Goal: Information Seeking & Learning: Learn about a topic

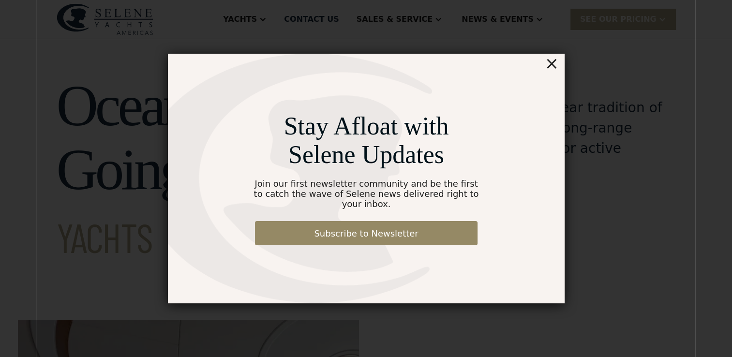
click at [555, 67] on div "×" at bounding box center [551, 63] width 14 height 19
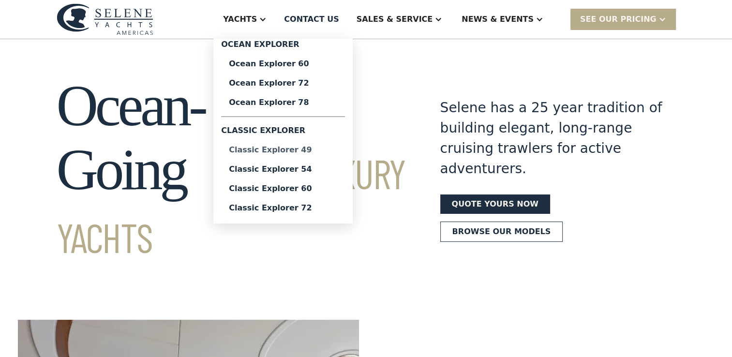
click at [300, 149] on div "Classic Explorer 49" at bounding box center [283, 150] width 108 height 8
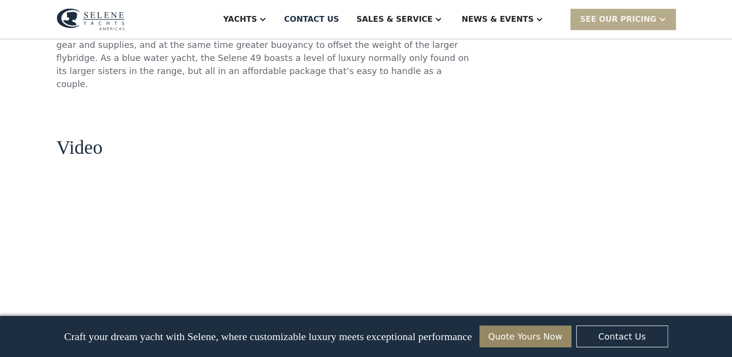
scroll to position [968, 0]
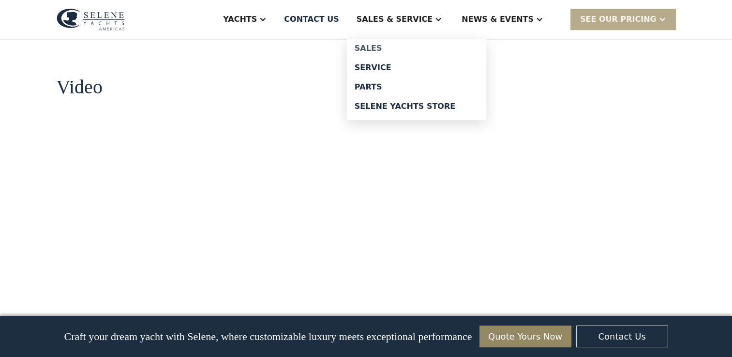
click at [416, 46] on div "Sales" at bounding box center [417, 49] width 124 height 8
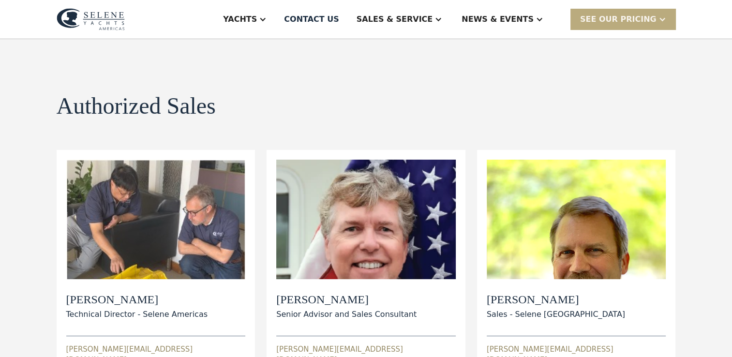
click at [603, 19] on div "SEE Our Pricing" at bounding box center [618, 20] width 76 height 12
click at [639, 18] on div "SEE Our Pricing" at bounding box center [618, 20] width 76 height 12
click at [665, 18] on div at bounding box center [663, 19] width 8 height 8
click at [623, 43] on link "Get a PASSCODE" at bounding box center [636, 40] width 130 height 21
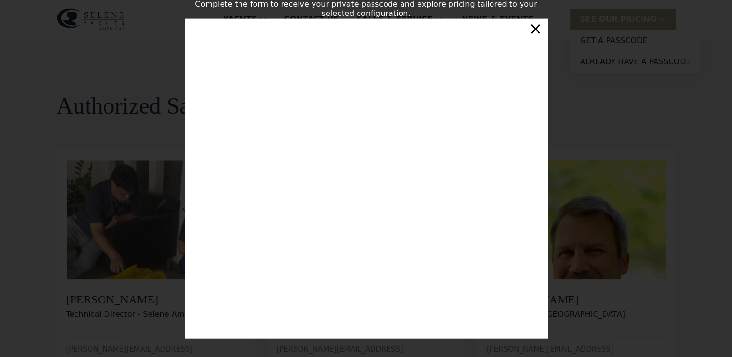
click at [536, 31] on div "×" at bounding box center [535, 28] width 14 height 19
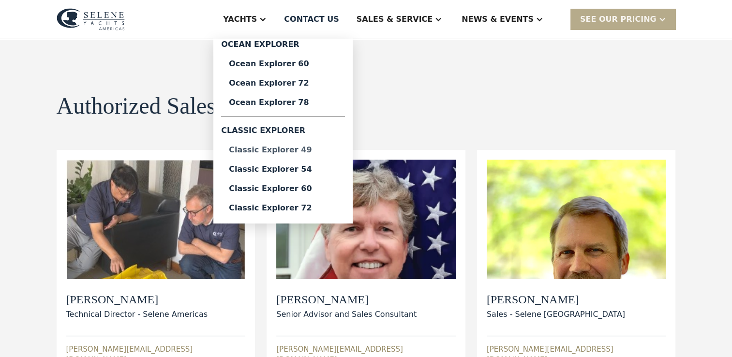
click at [307, 151] on div "Classic Explorer 49" at bounding box center [283, 150] width 108 height 8
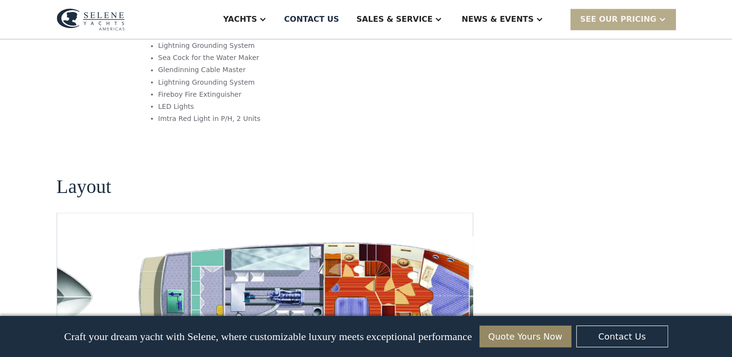
scroll to position [1790, 0]
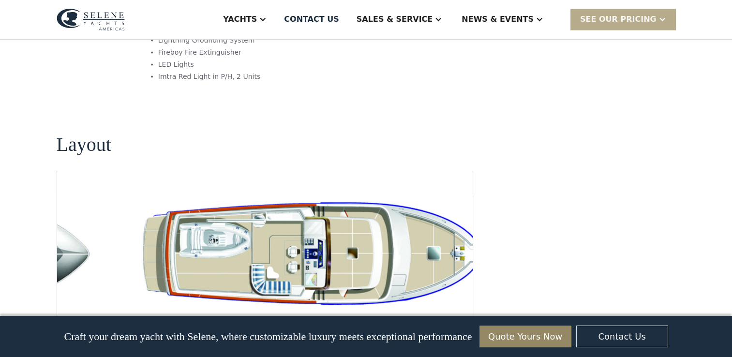
click at [431, 316] on img "Previous slide" at bounding box center [430, 327] width 23 height 23
click at [457, 316] on img "Next slide" at bounding box center [457, 327] width 23 height 23
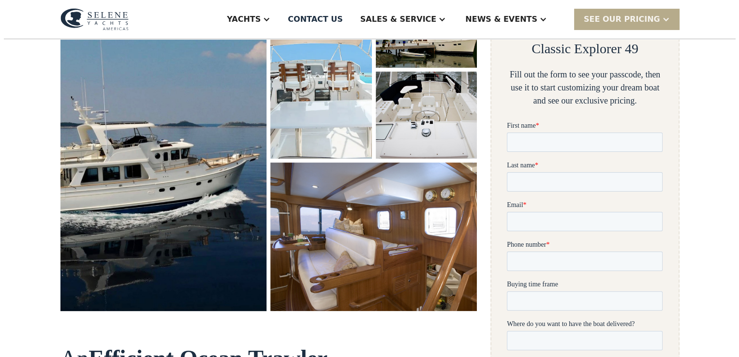
scroll to position [169, 0]
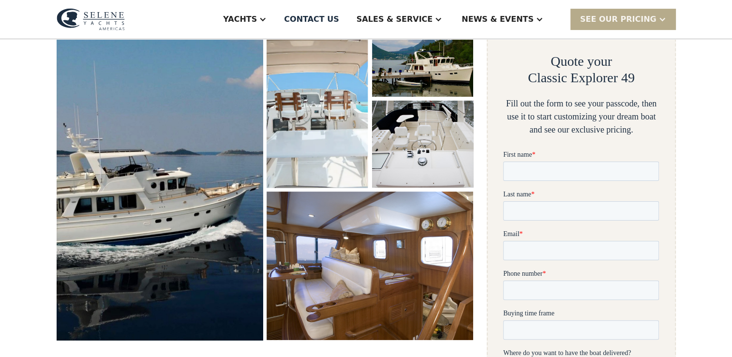
click at [220, 147] on img "open lightbox" at bounding box center [160, 174] width 216 height 345
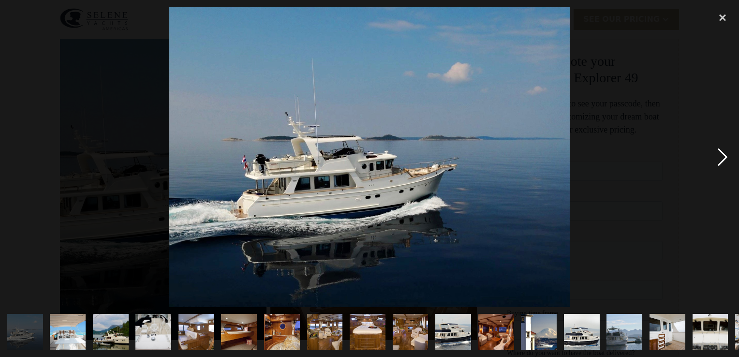
click at [723, 154] on div "next image" at bounding box center [723, 157] width 33 height 300
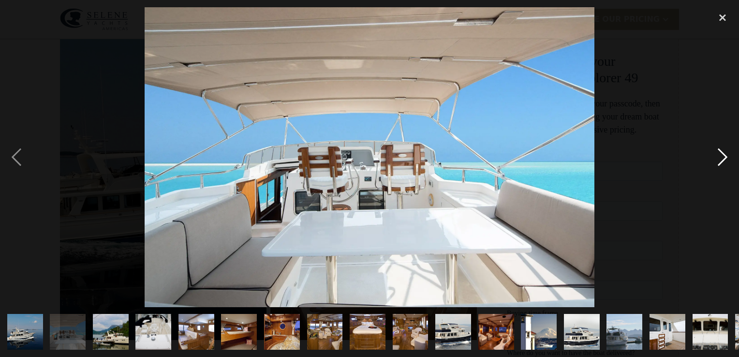
click at [723, 154] on div "next image" at bounding box center [723, 157] width 33 height 300
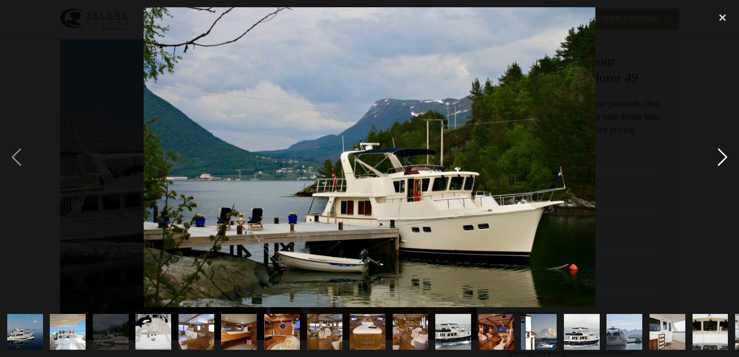
click at [723, 154] on div "next image" at bounding box center [723, 157] width 33 height 300
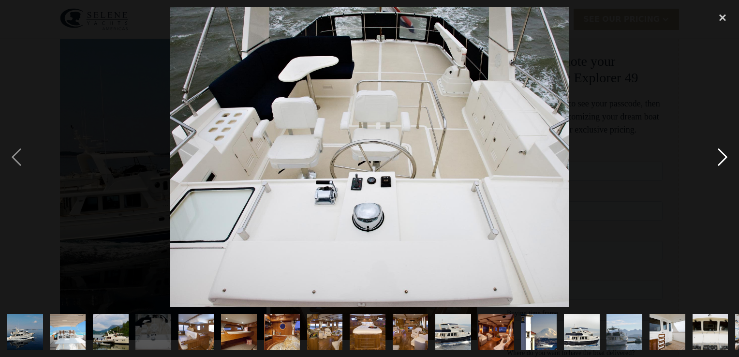
click at [723, 154] on div "next image" at bounding box center [723, 157] width 33 height 300
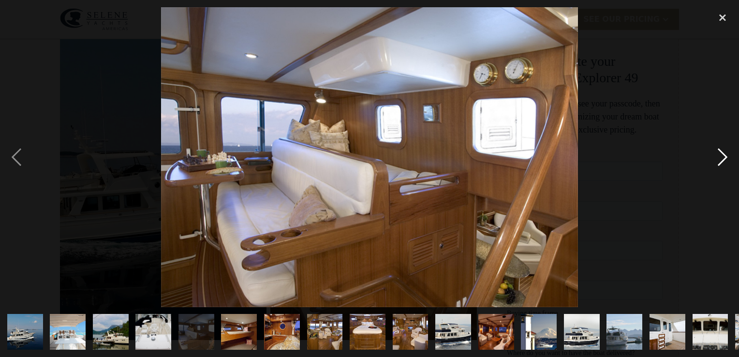
click at [723, 154] on div "next image" at bounding box center [723, 157] width 33 height 300
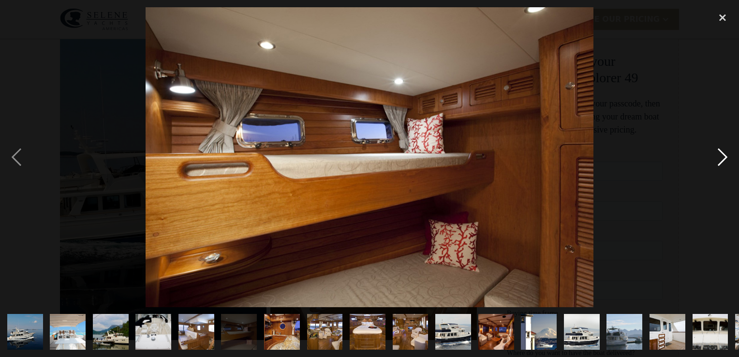
click at [723, 154] on div "next image" at bounding box center [723, 157] width 33 height 300
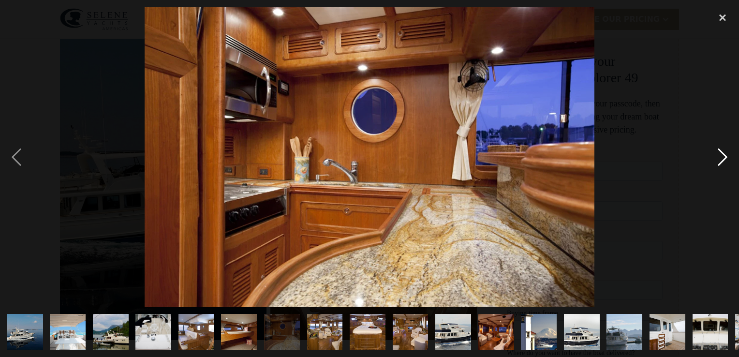
click at [723, 154] on div "next image" at bounding box center [723, 157] width 33 height 300
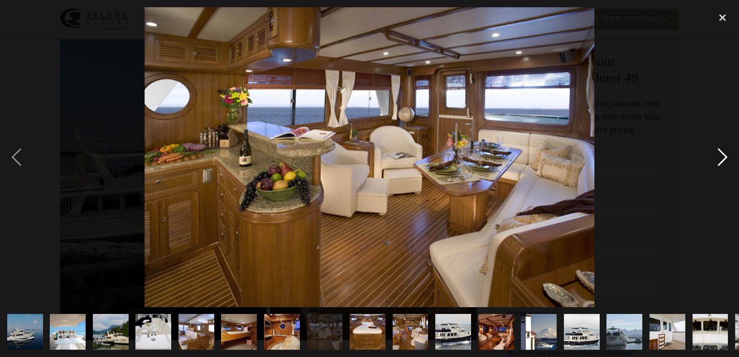
click at [723, 154] on div "next image" at bounding box center [723, 157] width 33 height 300
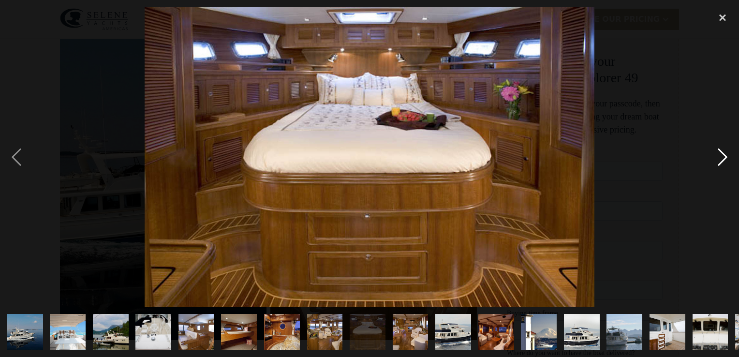
click at [723, 154] on div "next image" at bounding box center [723, 157] width 33 height 300
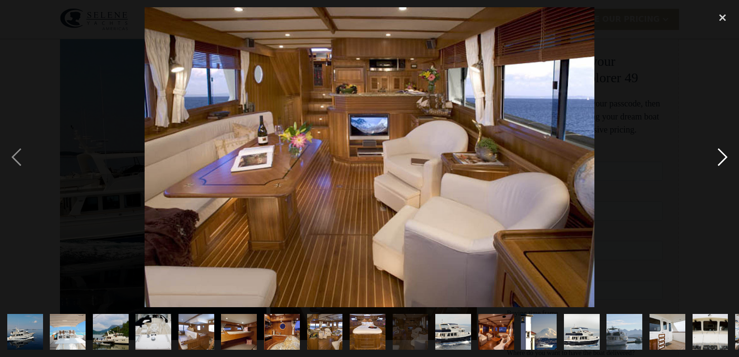
click at [723, 154] on div "next image" at bounding box center [723, 157] width 33 height 300
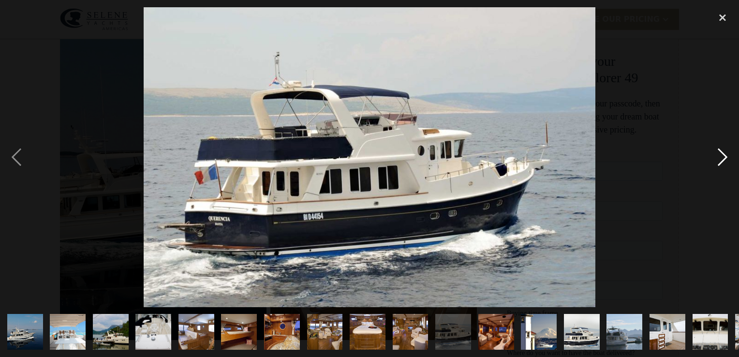
click at [723, 154] on div "next image" at bounding box center [723, 157] width 33 height 300
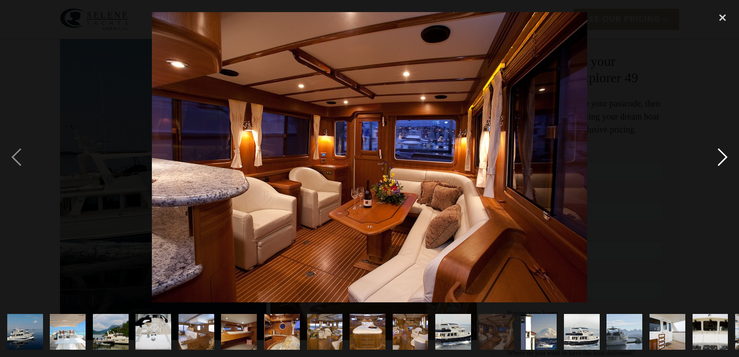
click at [723, 154] on div "next image" at bounding box center [723, 157] width 33 height 300
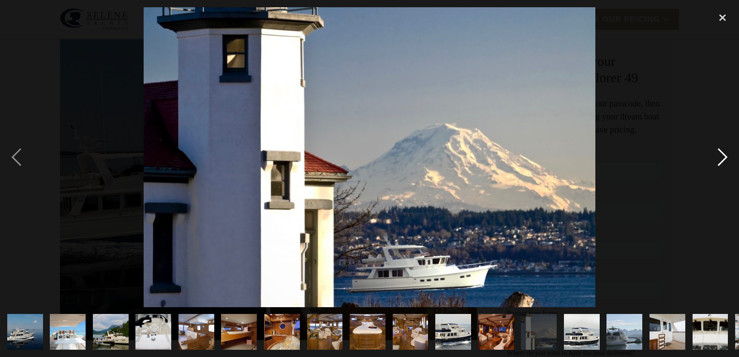
click at [723, 154] on div "next image" at bounding box center [723, 157] width 33 height 300
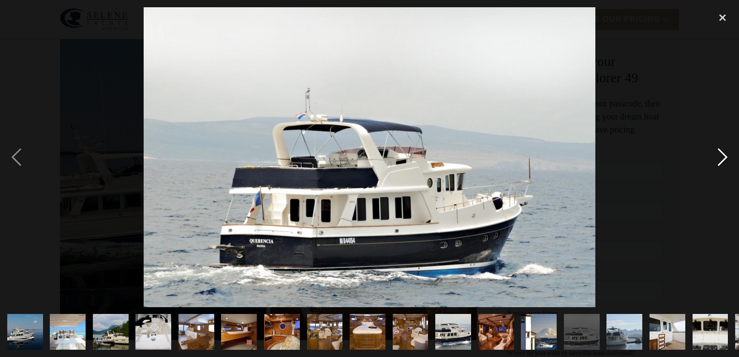
click at [723, 154] on div "next image" at bounding box center [723, 157] width 33 height 300
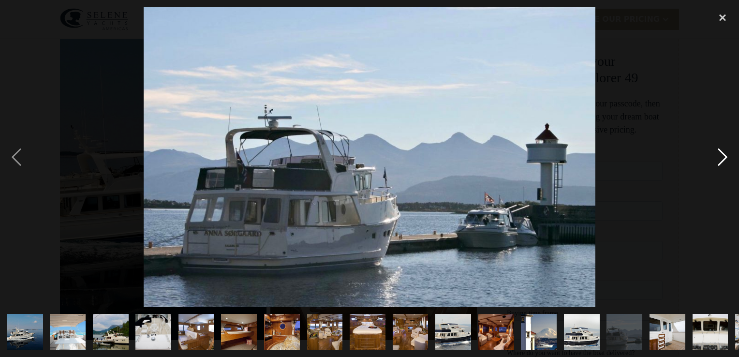
click at [723, 154] on div "next image" at bounding box center [723, 157] width 33 height 300
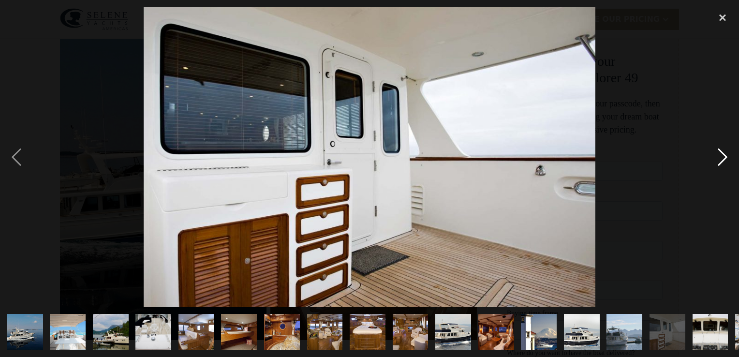
click at [723, 154] on div "next image" at bounding box center [723, 157] width 33 height 300
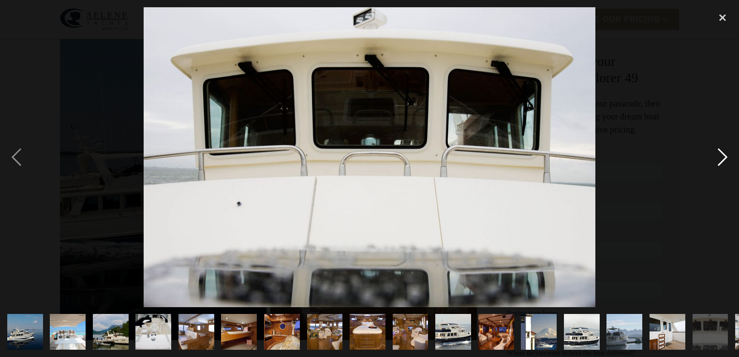
click at [723, 154] on div "next image" at bounding box center [723, 157] width 33 height 300
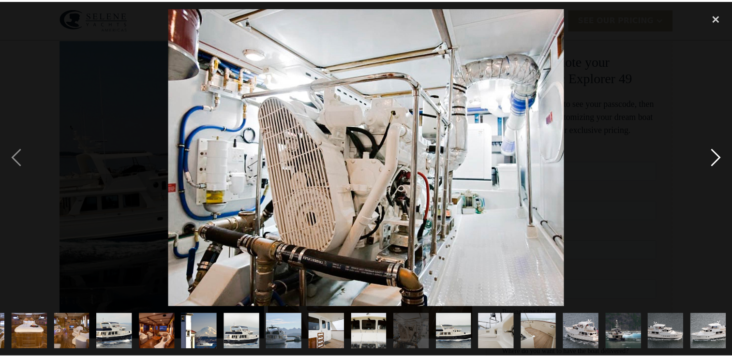
scroll to position [0, 339]
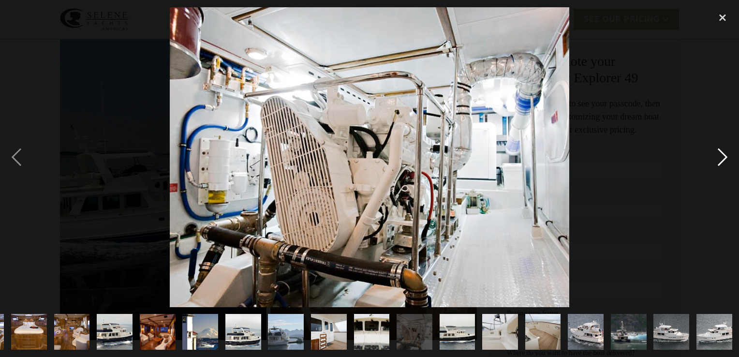
click at [723, 154] on div "next image" at bounding box center [723, 157] width 33 height 300
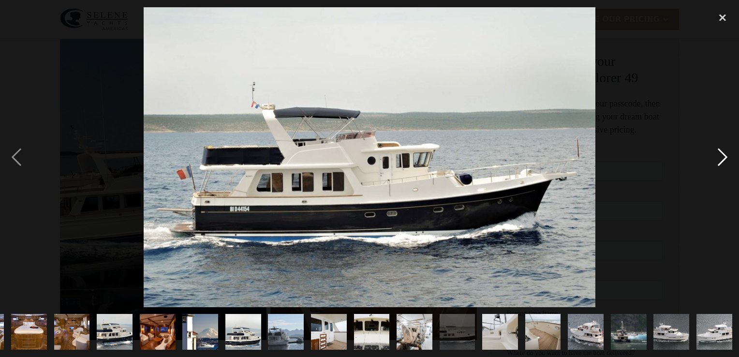
click at [723, 154] on div "next image" at bounding box center [723, 157] width 33 height 300
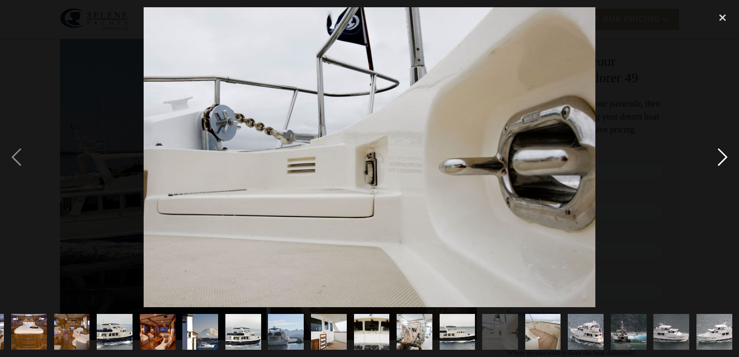
click at [723, 154] on div "next image" at bounding box center [723, 157] width 33 height 300
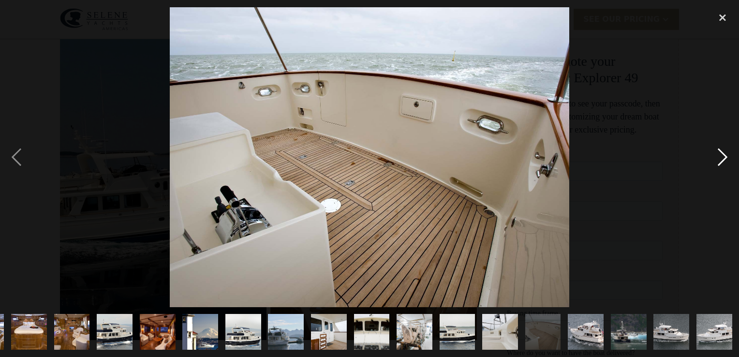
click at [723, 154] on div "next image" at bounding box center [723, 157] width 33 height 300
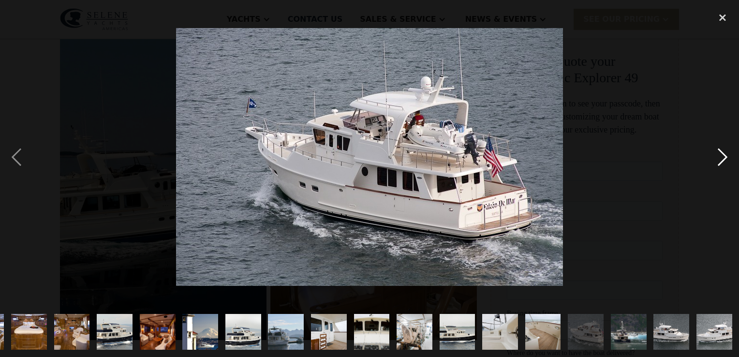
click at [723, 154] on div "next image" at bounding box center [723, 157] width 33 height 300
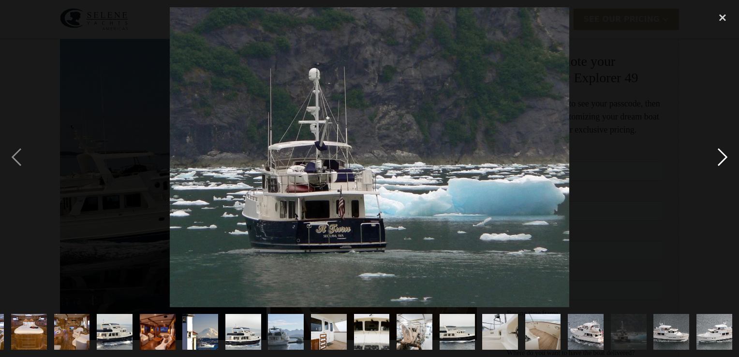
click at [723, 154] on div "next image" at bounding box center [723, 157] width 33 height 300
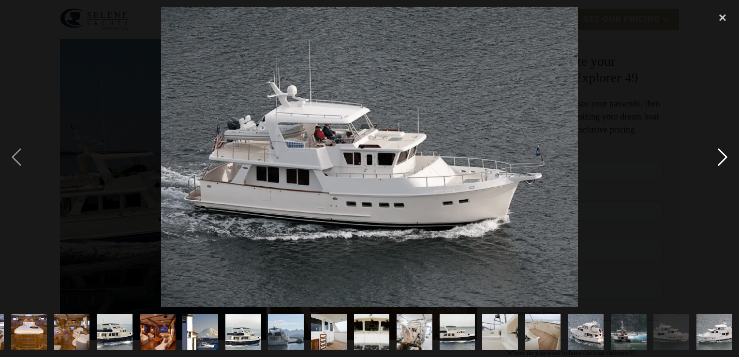
click at [723, 154] on div "next image" at bounding box center [723, 157] width 33 height 300
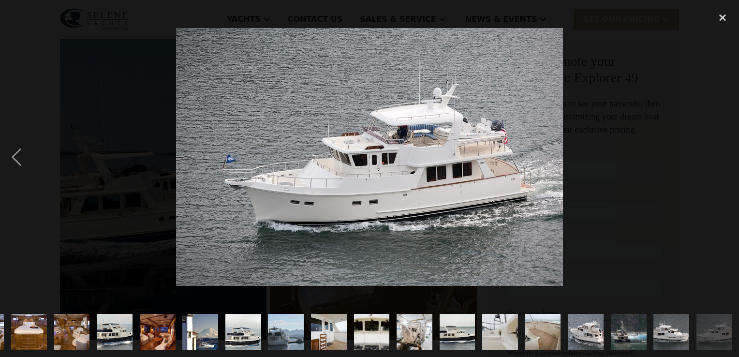
click at [723, 154] on div "next image" at bounding box center [723, 157] width 33 height 300
click at [722, 16] on div "close lightbox" at bounding box center [723, 17] width 33 height 21
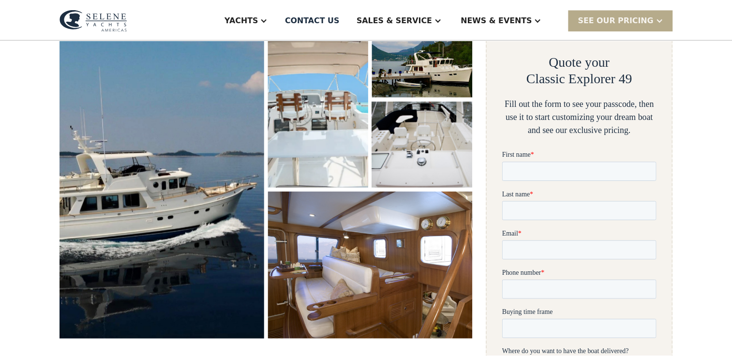
scroll to position [0, 0]
